Goal: Task Accomplishment & Management: Complete application form

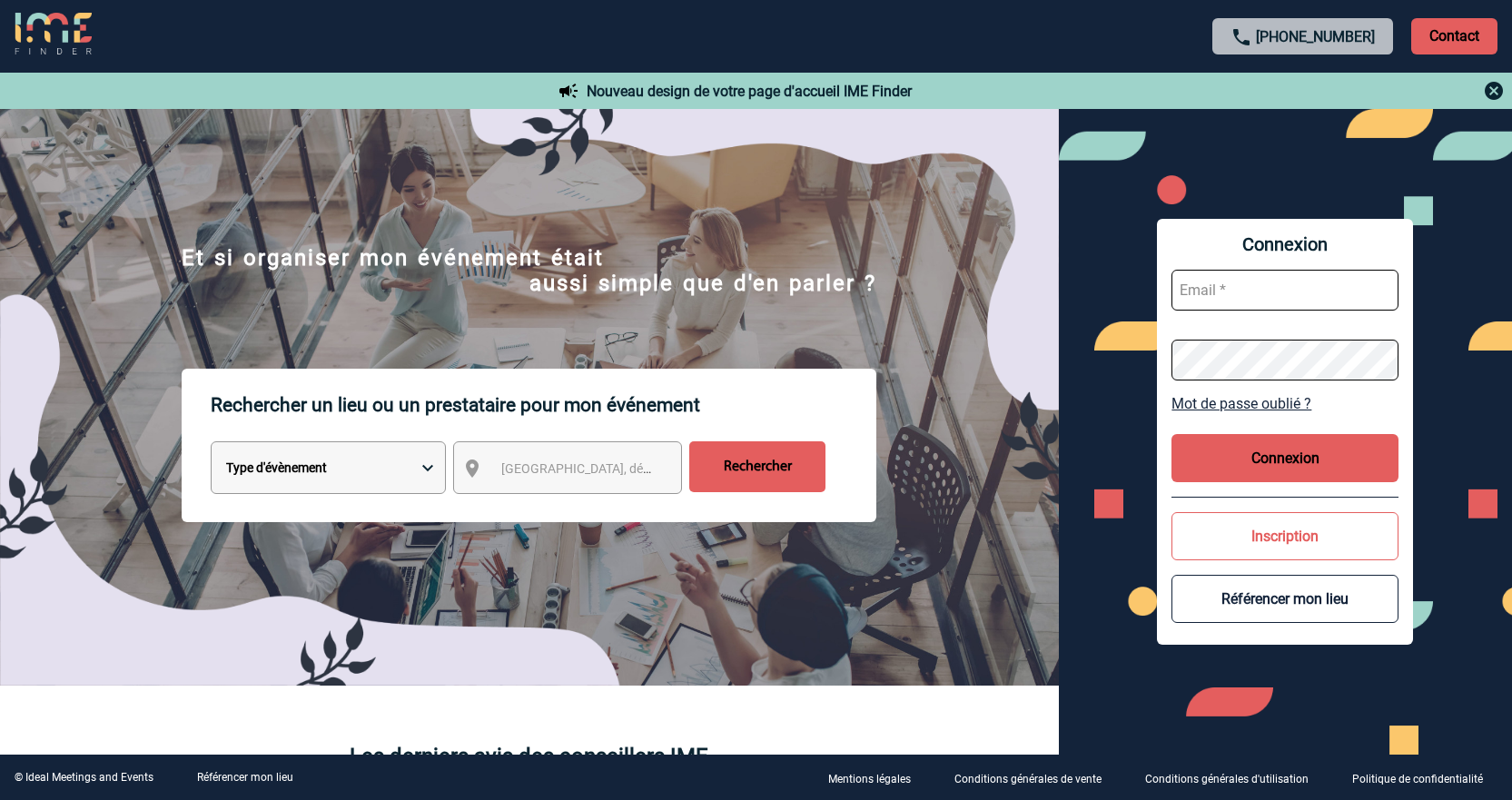
type input "cleborgne@ime-groupe.com"
click at [1340, 444] on button "Connexion" at bounding box center [1285, 457] width 227 height 48
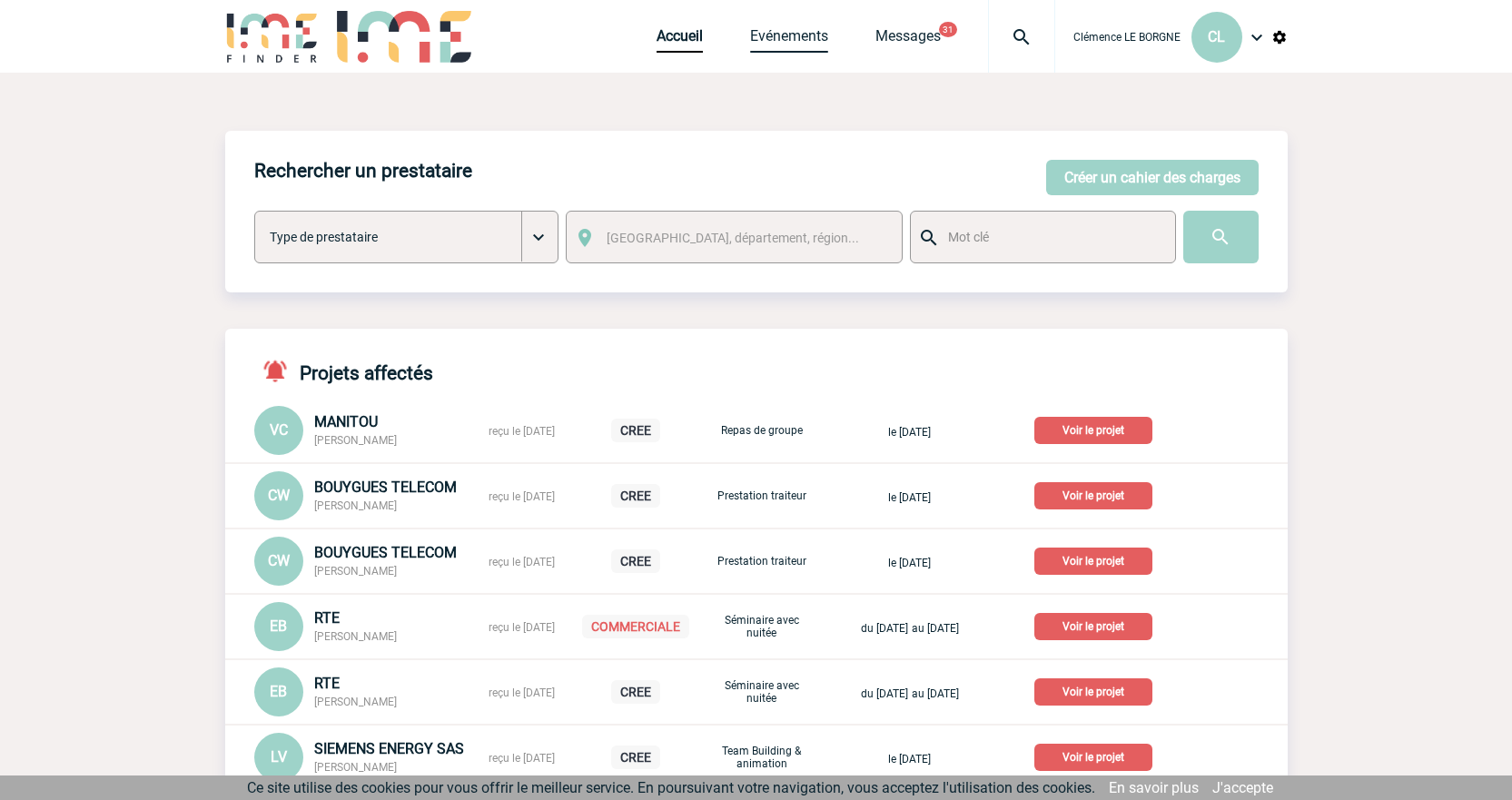
drag, startPoint x: 799, startPoint y: 36, endPoint x: 775, endPoint y: 124, distance: 91.2
click at [799, 38] on link "Evénements" at bounding box center [789, 39] width 79 height 25
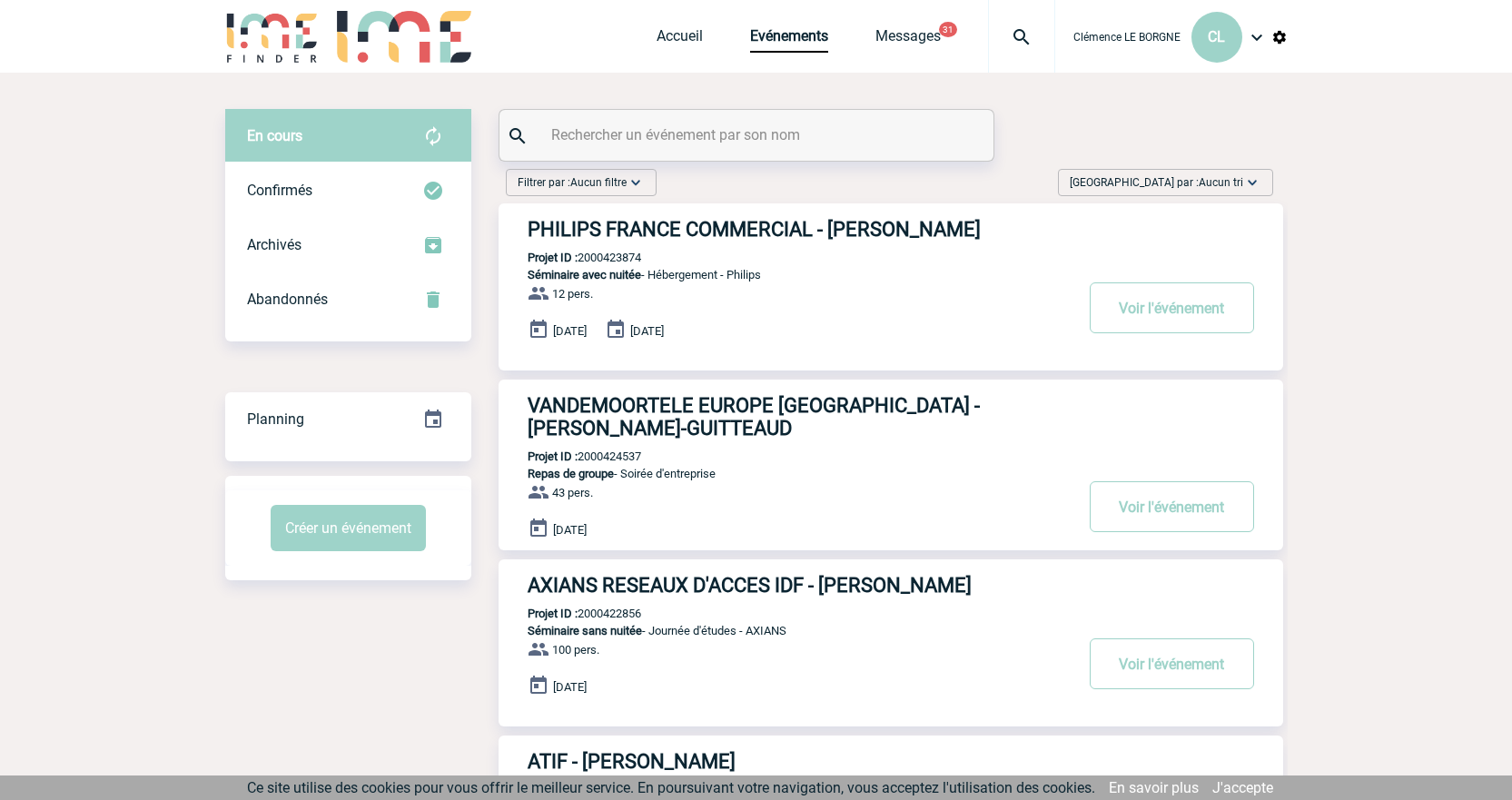
click at [771, 144] on input "text" at bounding box center [749, 135] width 404 height 26
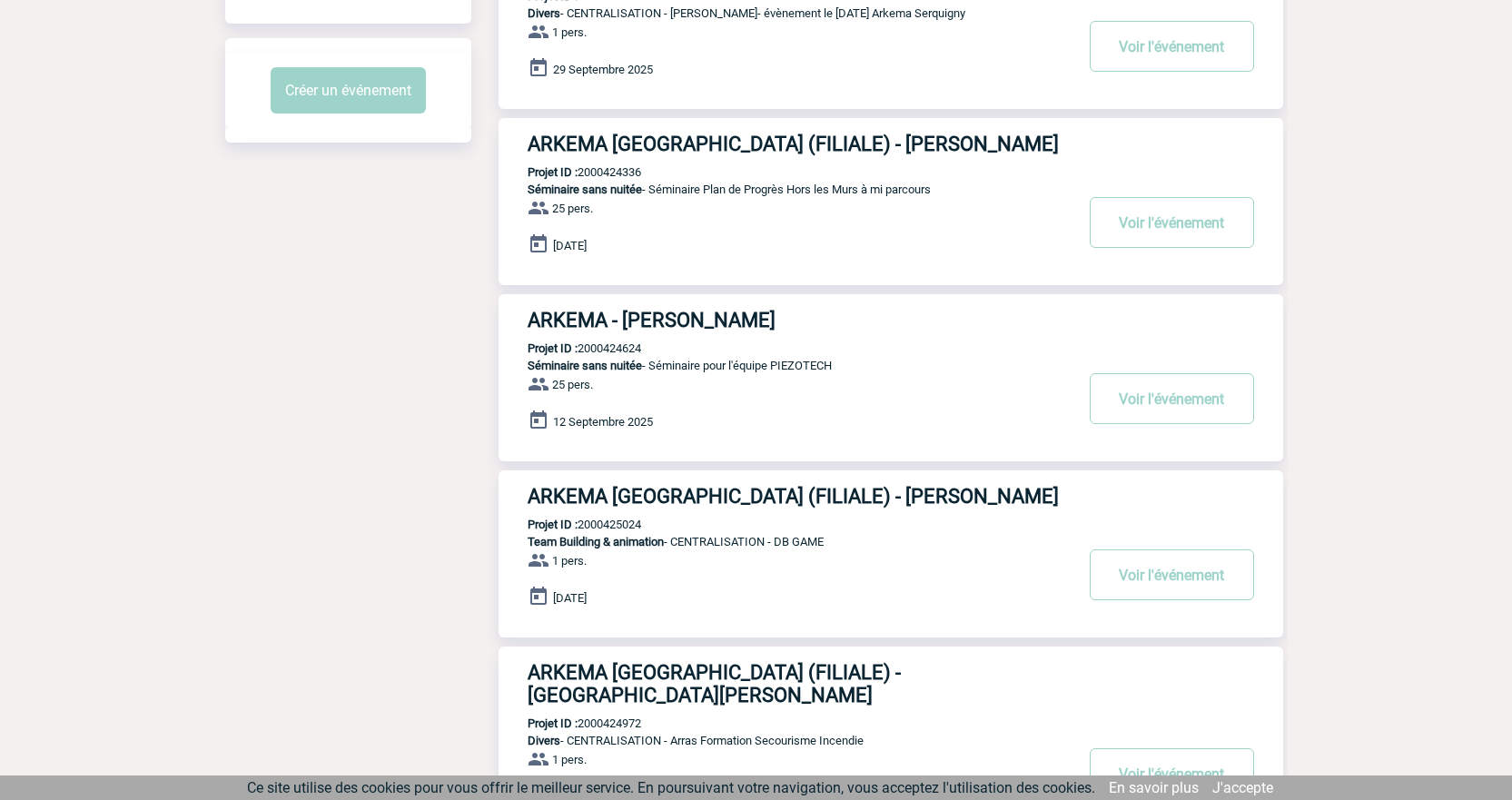
scroll to position [545, 0]
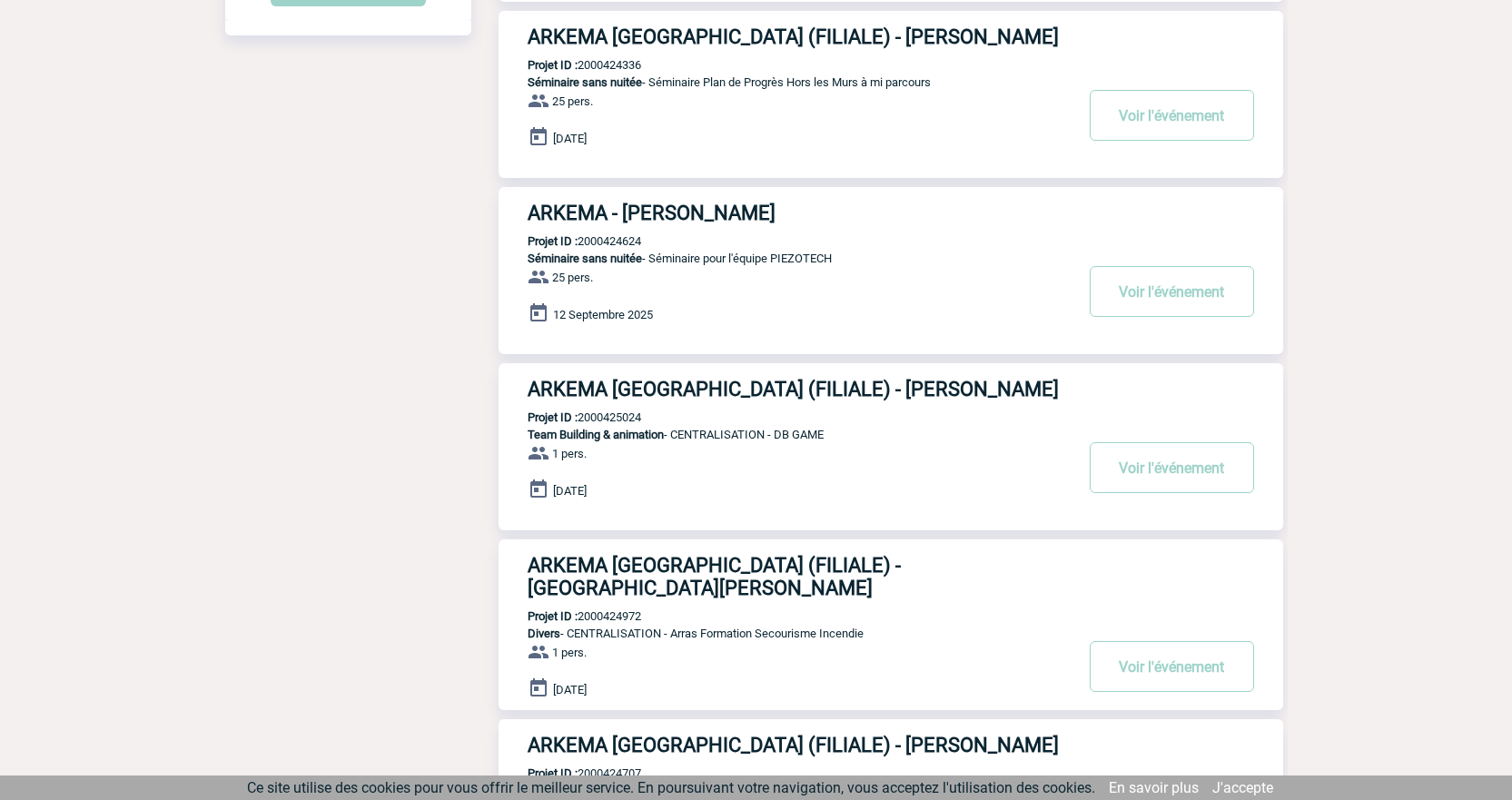
type input "ARKEMA"
click at [661, 221] on h3 "ARKEMA - Lilibeth RAMALHO" at bounding box center [799, 213] width 545 height 22
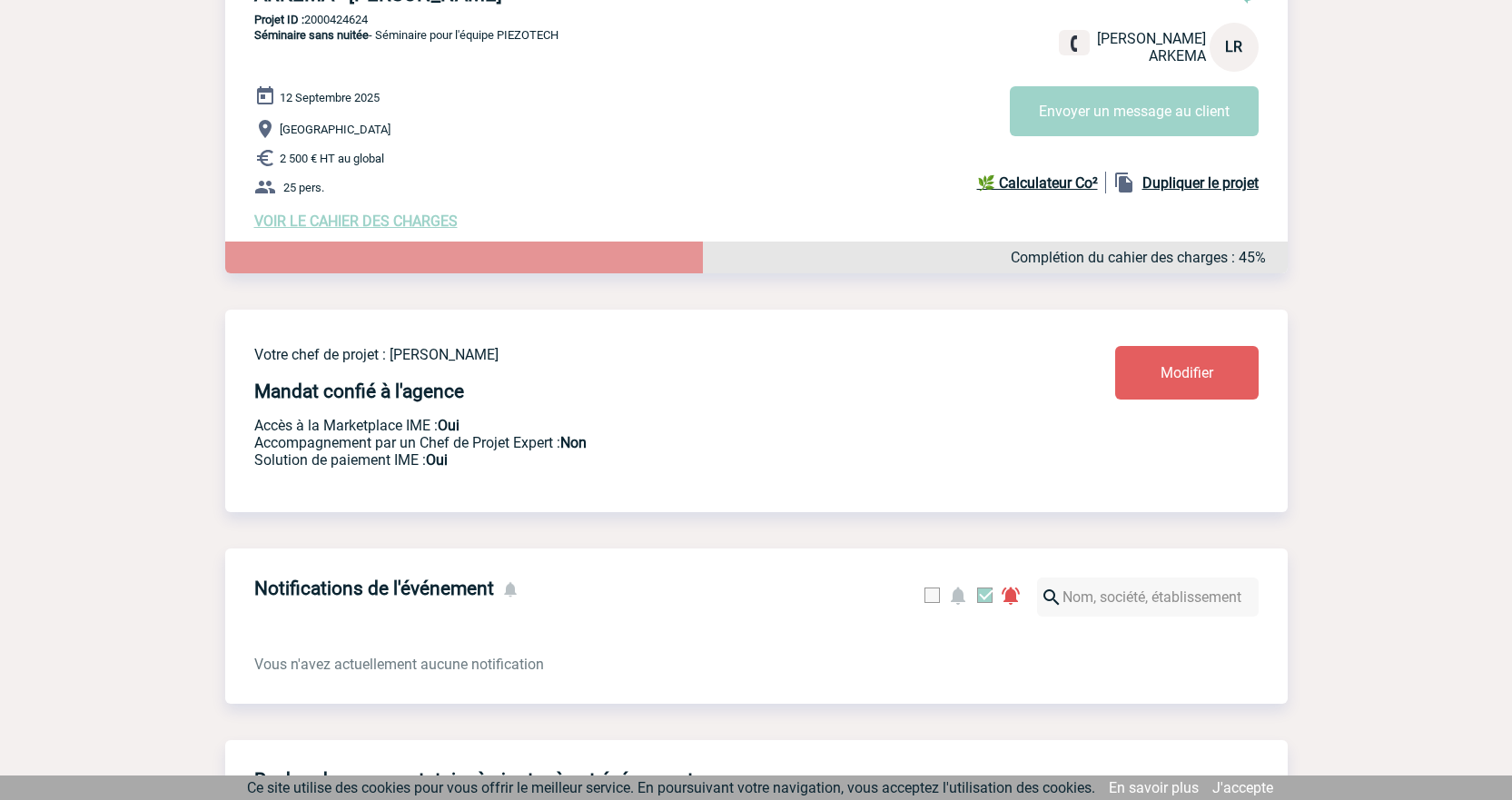
scroll to position [181, 0]
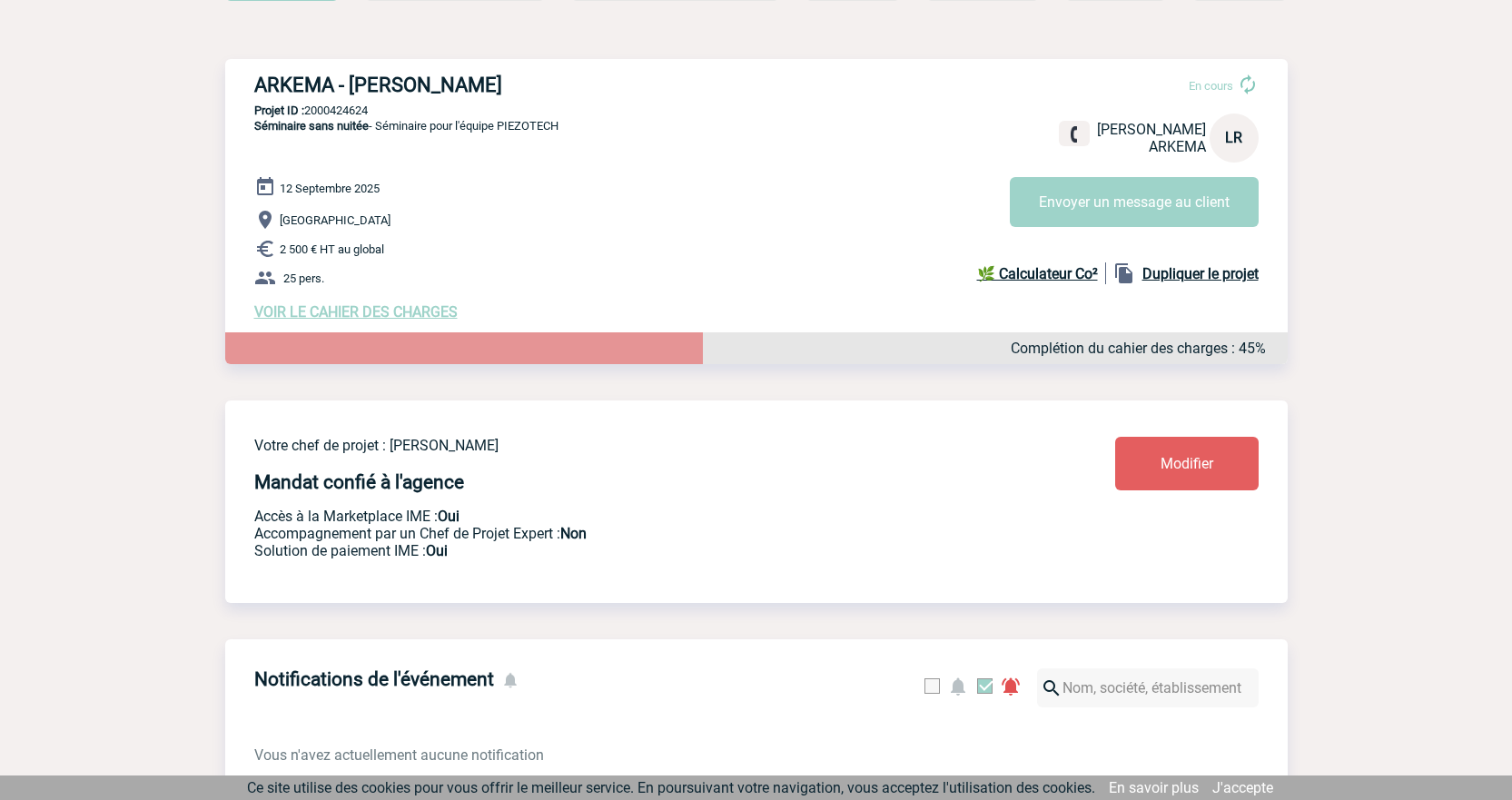
click at [310, 307] on span "VOIR LE CAHIER DES CHARGES" at bounding box center [356, 311] width 204 height 17
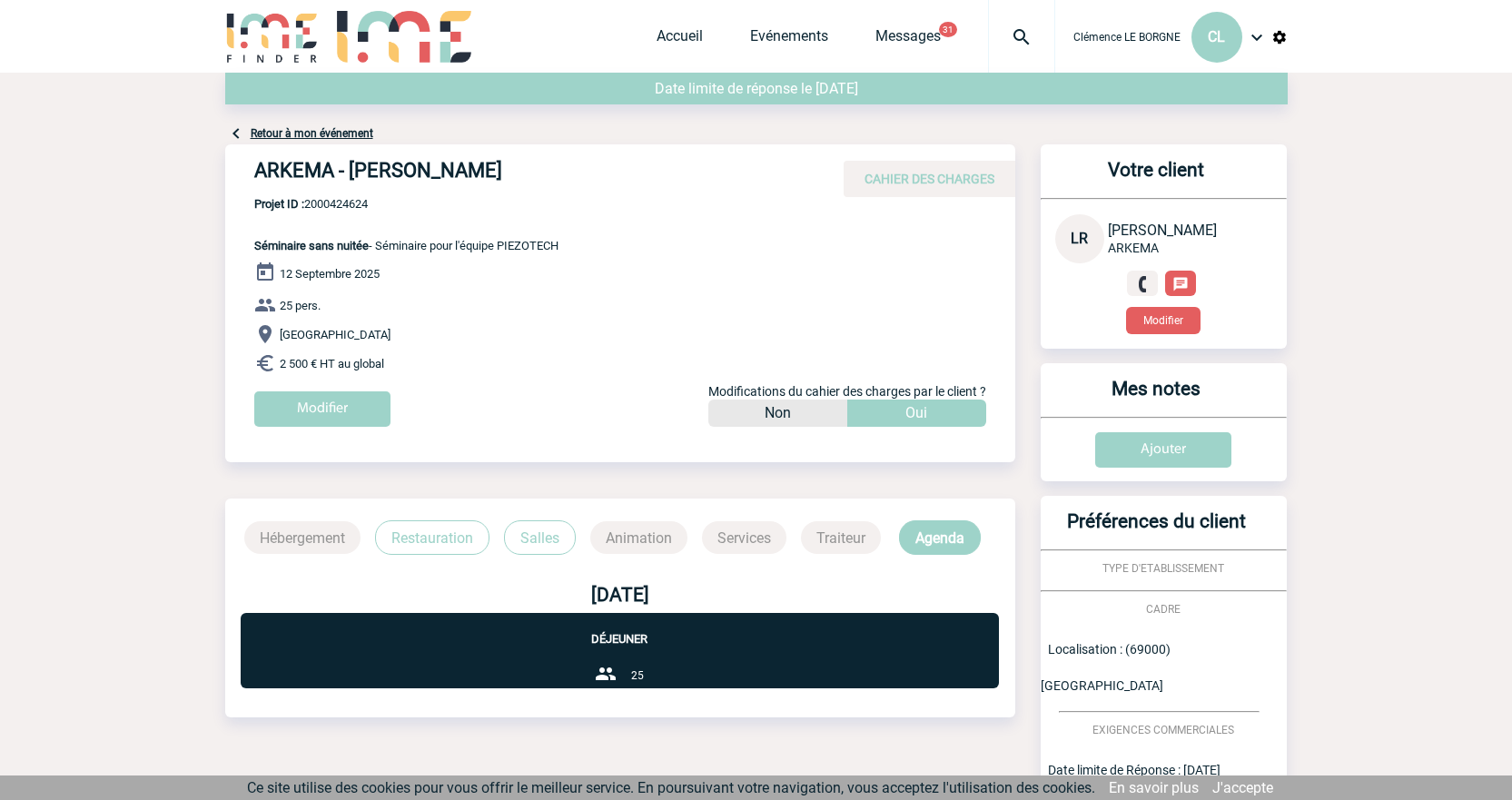
click at [335, 395] on input "Modifier" at bounding box center [323, 409] width 137 height 36
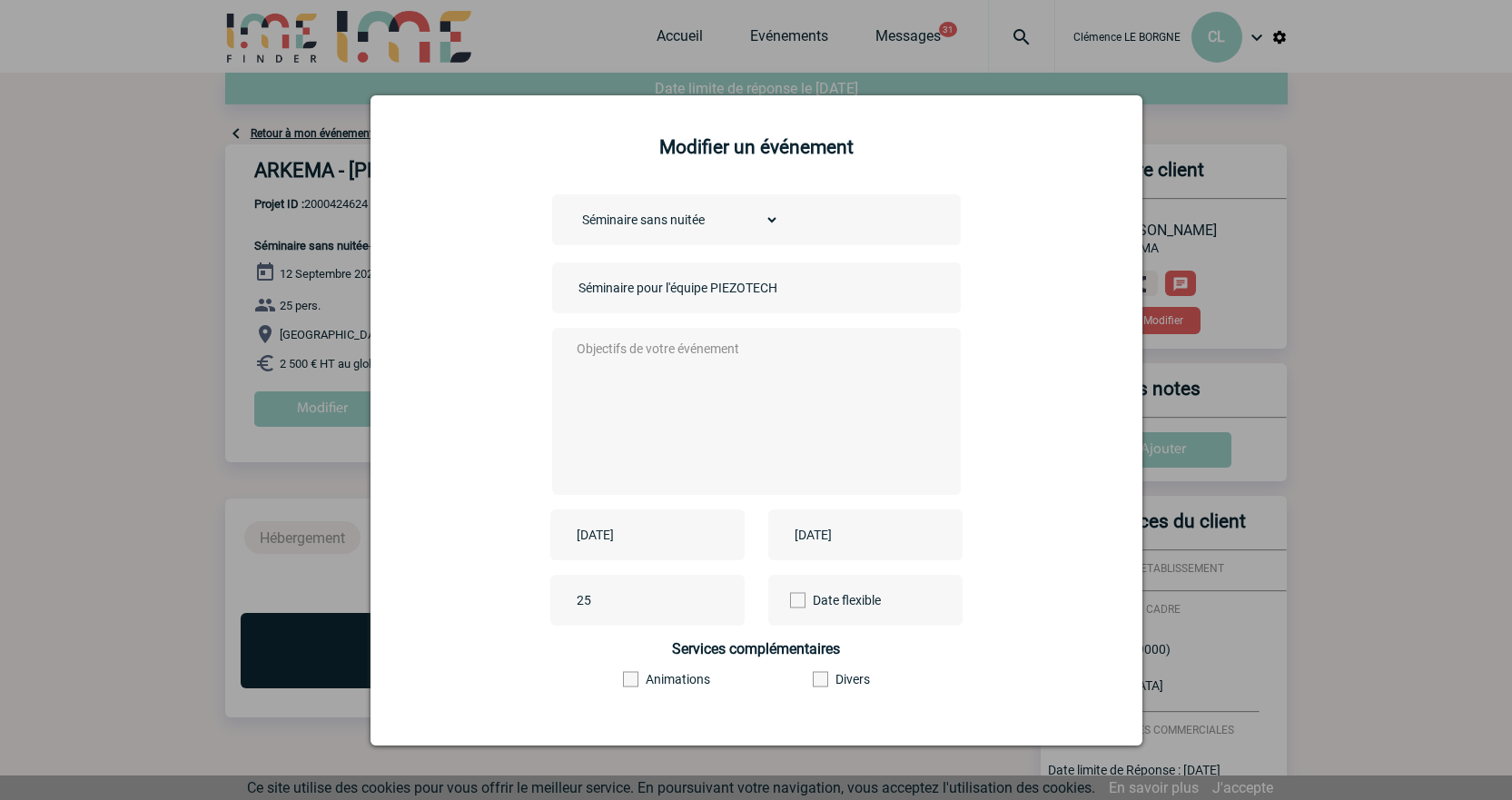
click at [650, 536] on input "[DATE]" at bounding box center [635, 534] width 125 height 23
click at [727, 458] on link "26" at bounding box center [728, 465] width 34 height 33
type input "[DATE]"
click at [828, 536] on input "[DATE]" at bounding box center [853, 534] width 125 height 23
click at [947, 454] on link "26" at bounding box center [946, 465] width 34 height 33
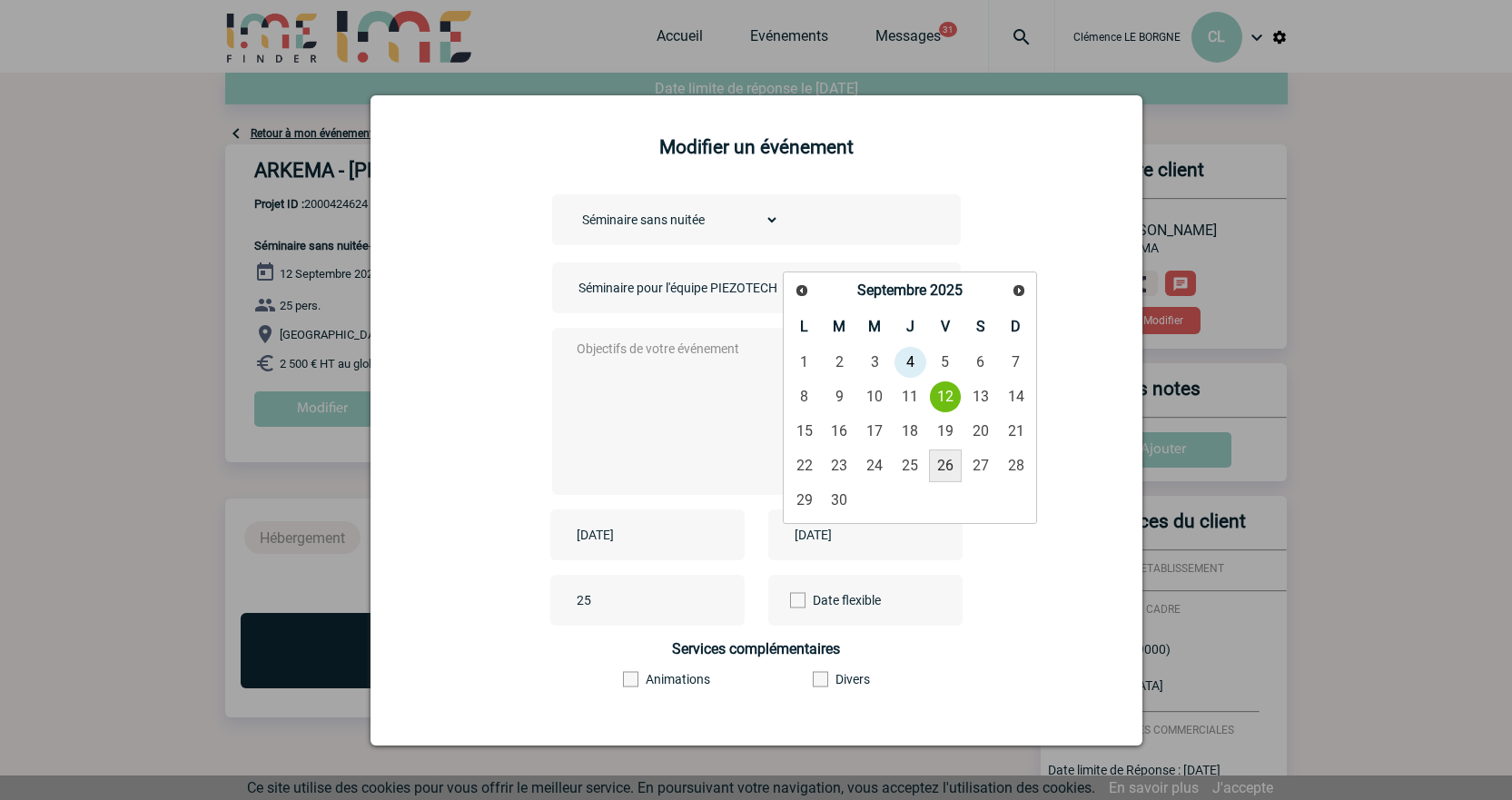
type input "[DATE]"
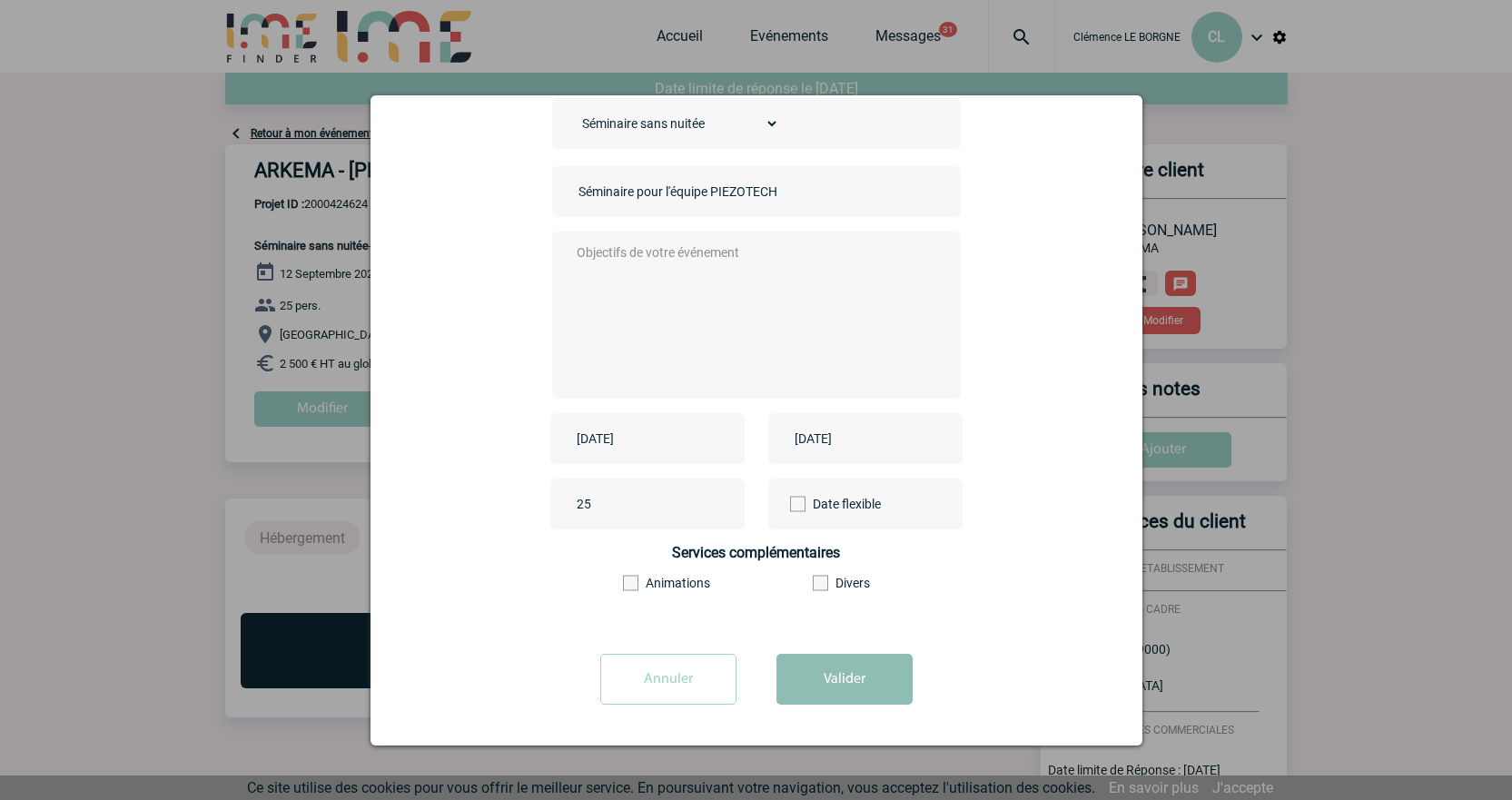
scroll to position [98, 0]
click at [842, 689] on button "Valider" at bounding box center [844, 679] width 137 height 50
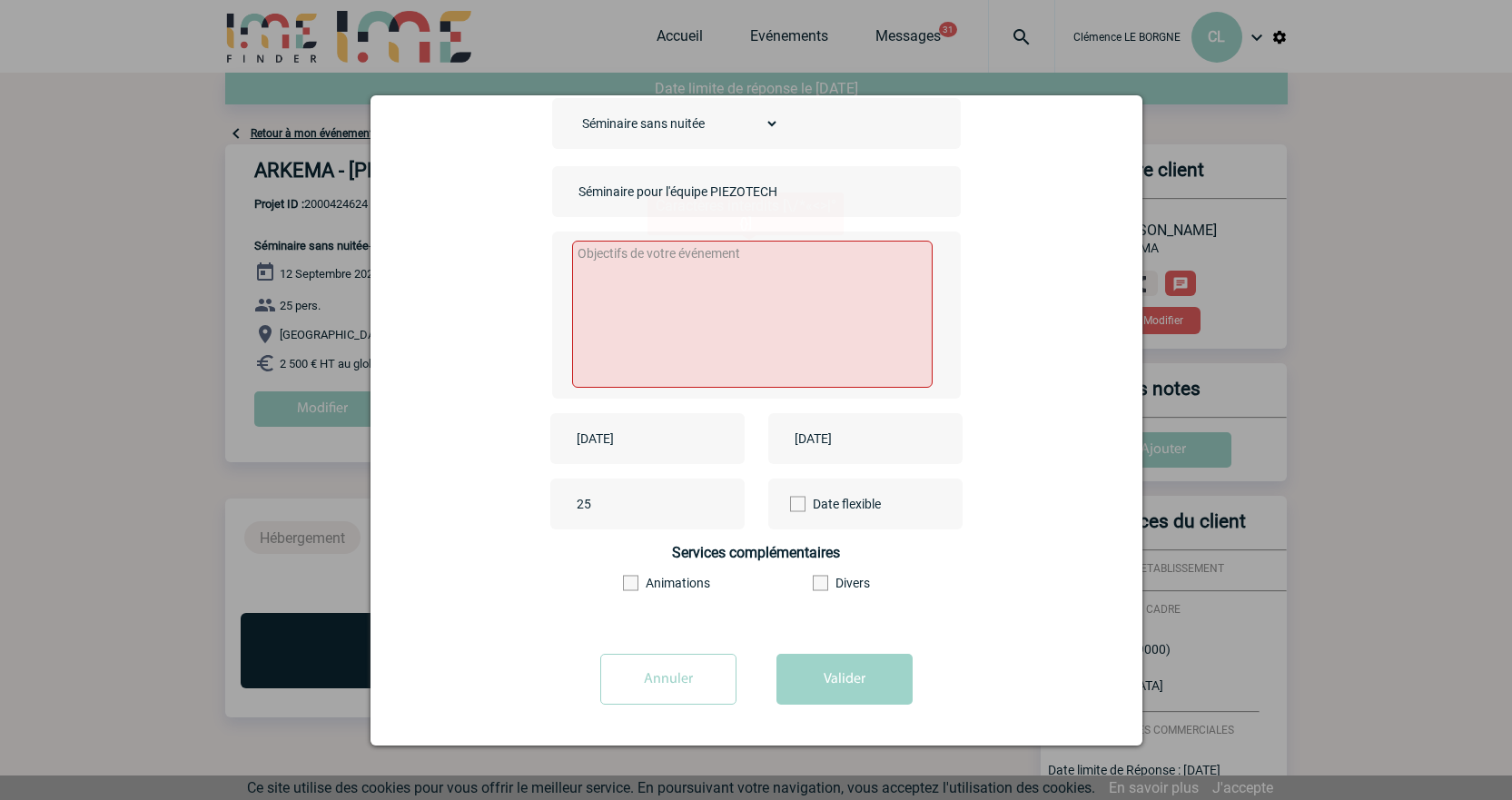
click at [693, 304] on textarea at bounding box center [753, 313] width 361 height 147
type textarea "MAJ"
click at [828, 699] on button "Valider" at bounding box center [844, 679] width 137 height 50
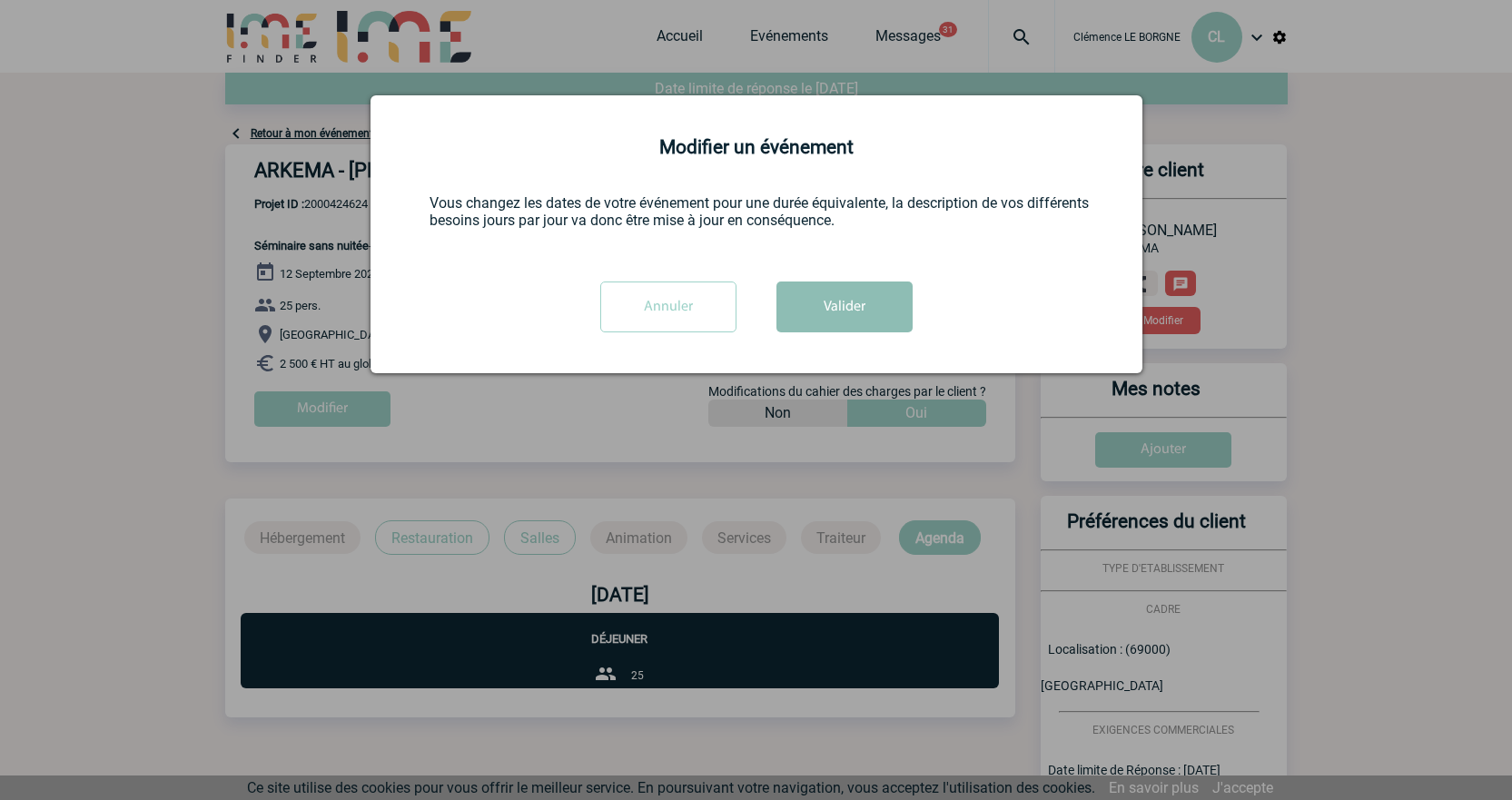
click at [870, 288] on button "Valider" at bounding box center [844, 307] width 137 height 50
